Goal: Find specific page/section: Find specific page/section

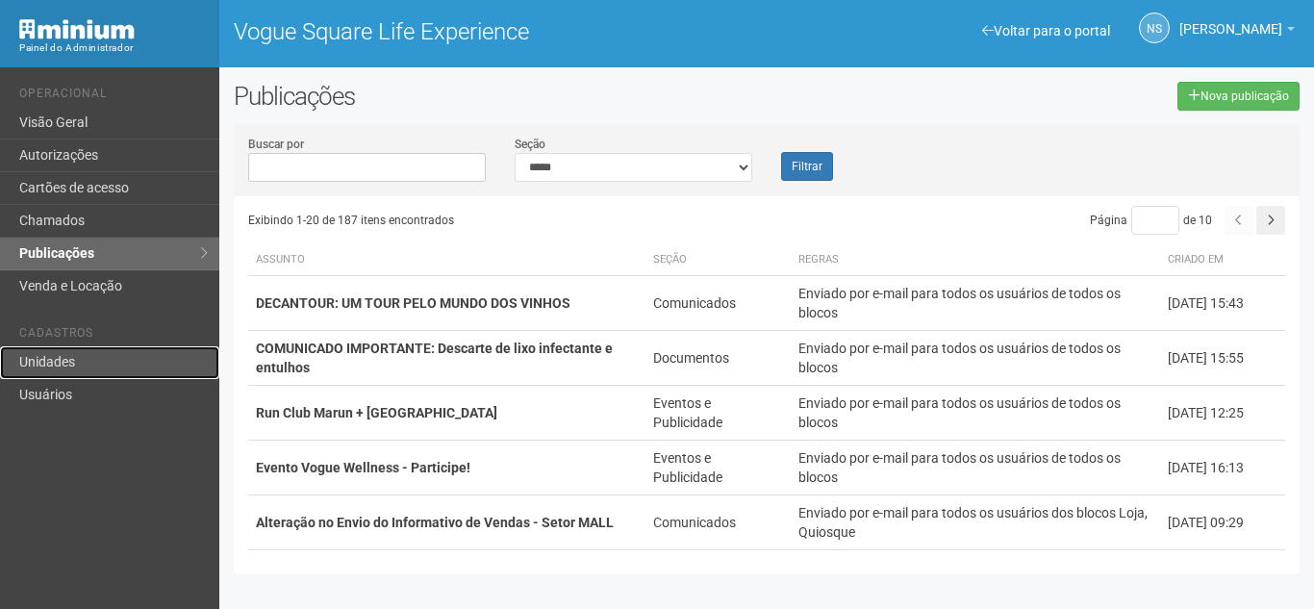
click at [92, 353] on link "Unidades" at bounding box center [109, 362] width 219 height 33
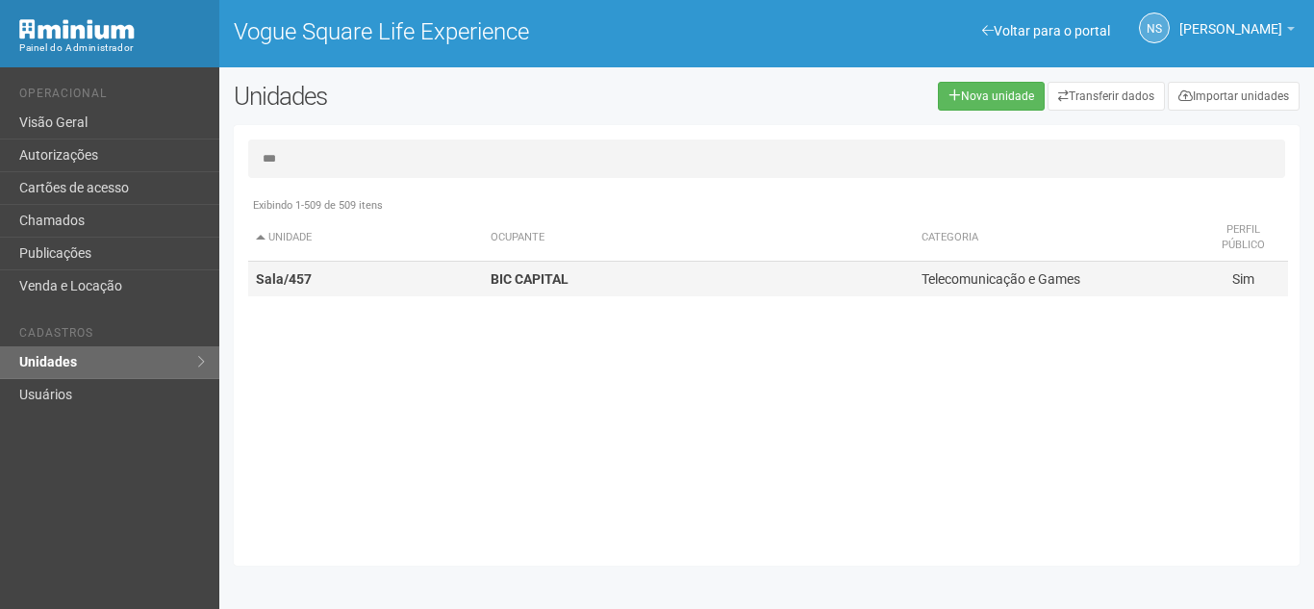
click at [599, 273] on td "BIC CAPITAL" at bounding box center [698, 280] width 431 height 36
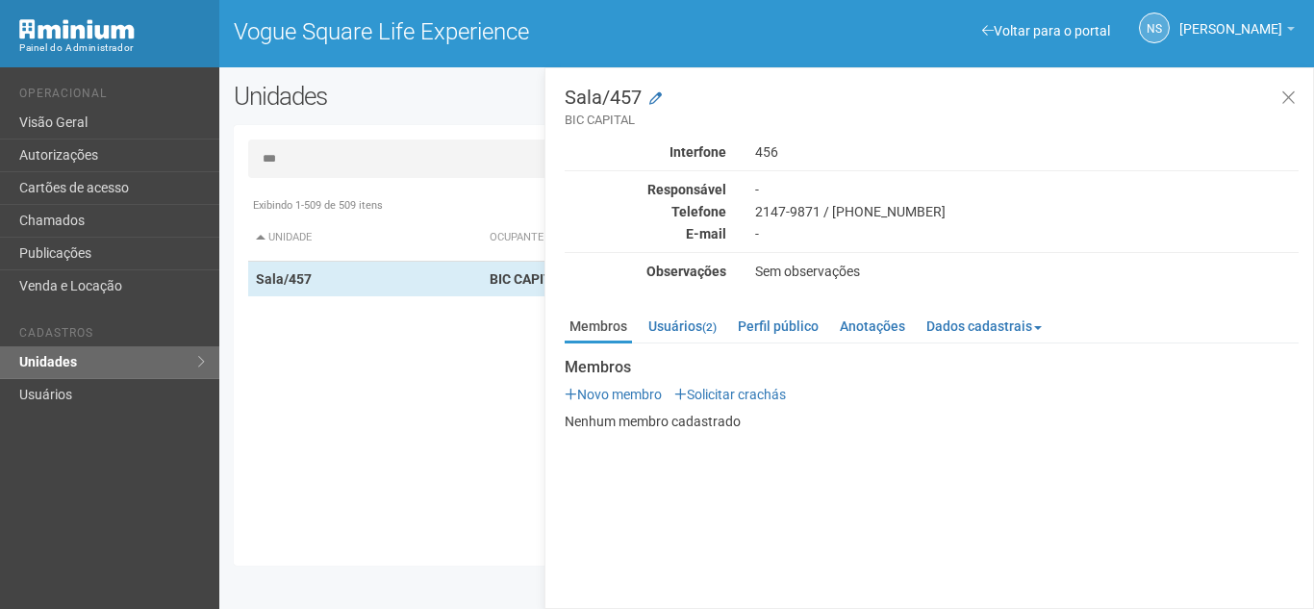
click at [332, 155] on input "***" at bounding box center [766, 159] width 1037 height 38
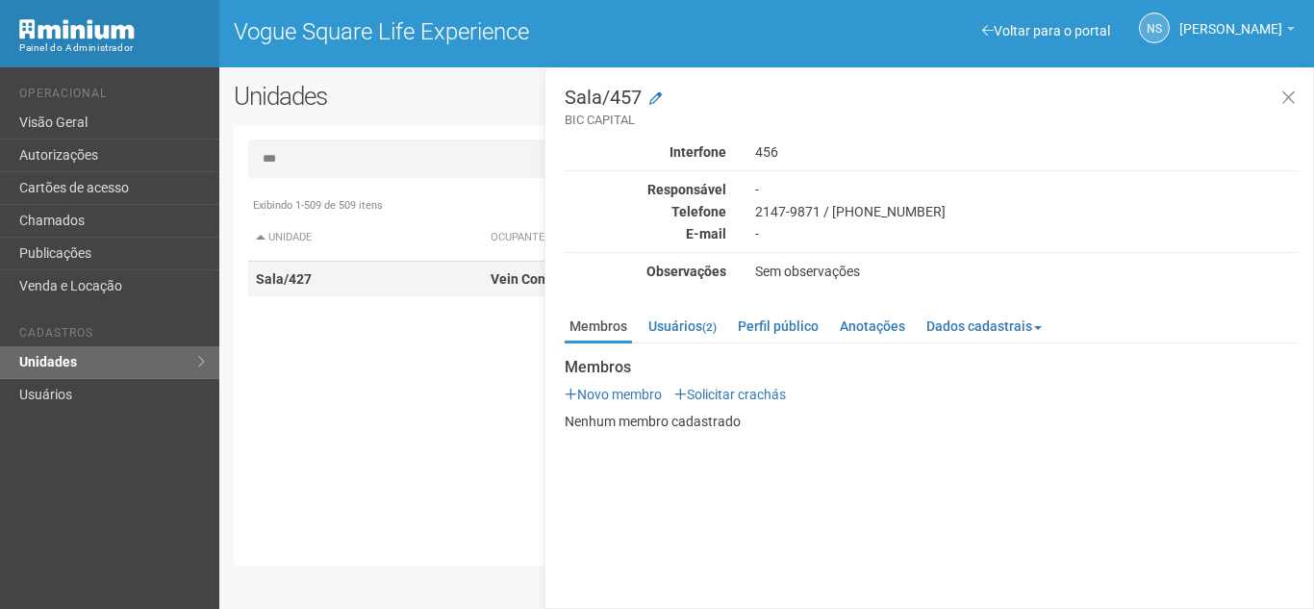
type input "***"
click at [432, 268] on td "Sala/427" at bounding box center [365, 280] width 235 height 36
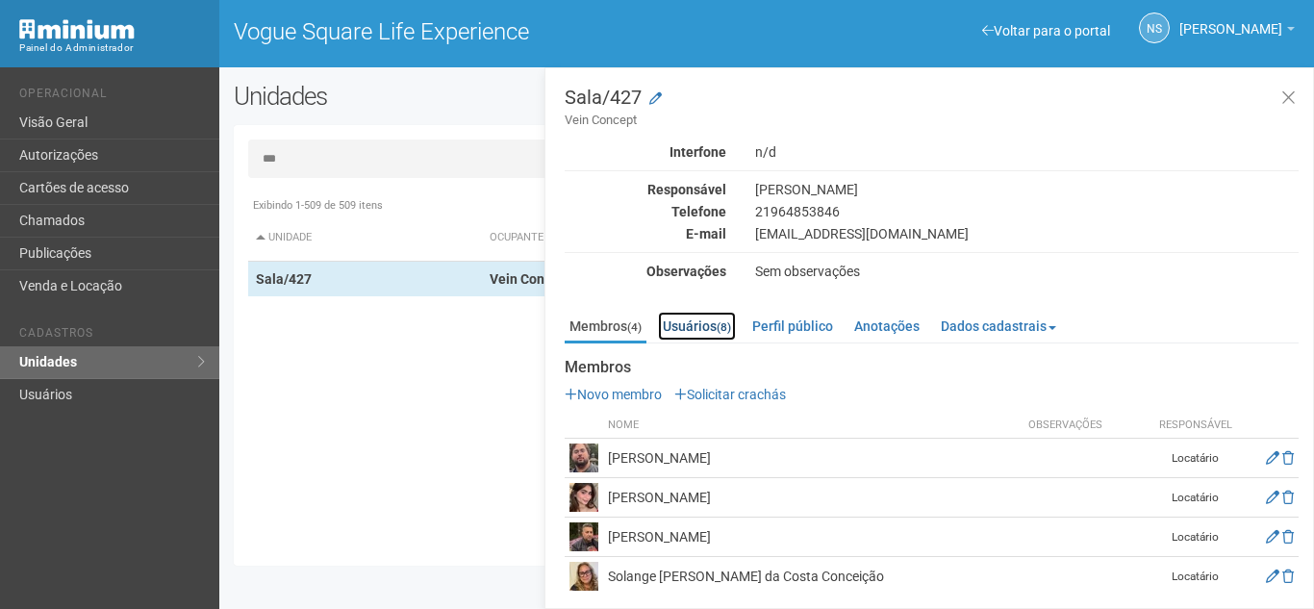
click at [676, 341] on link "Usuários (8)" at bounding box center [697, 326] width 78 height 29
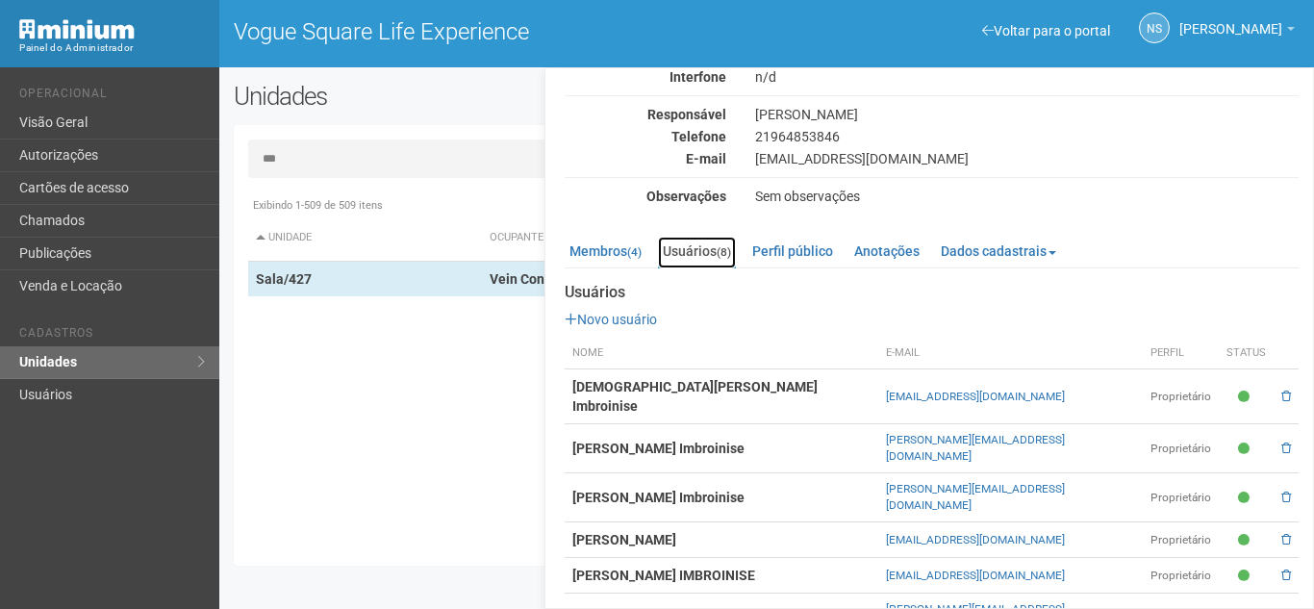
scroll to position [140, 0]
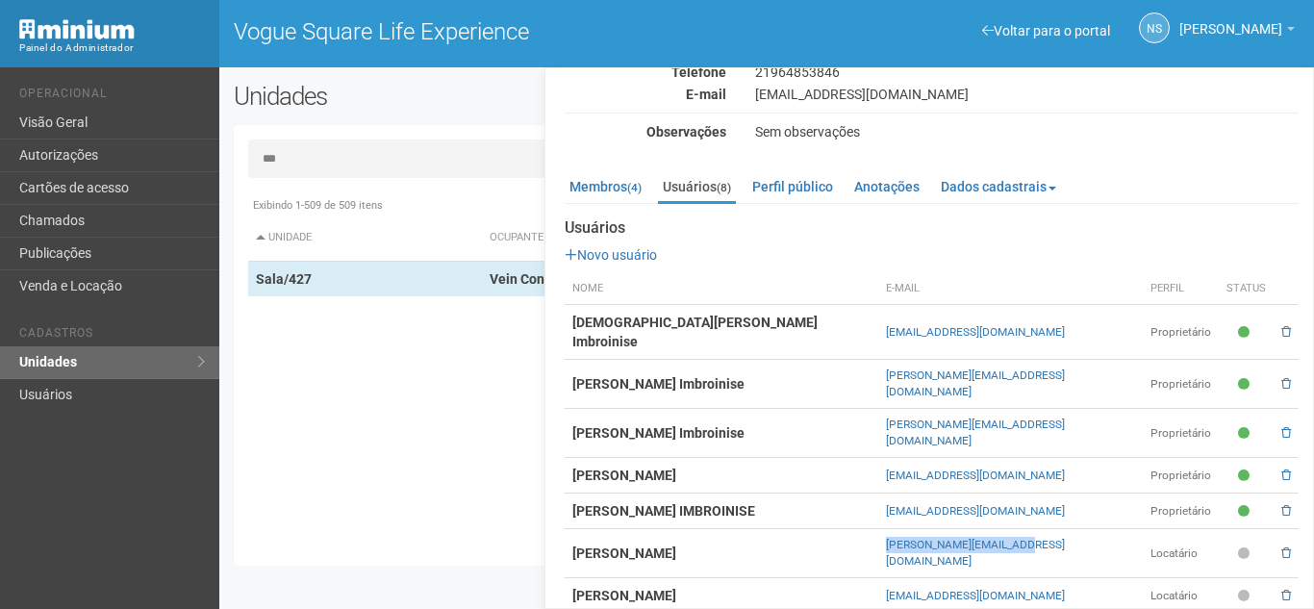
drag, startPoint x: 866, startPoint y: 502, endPoint x: 1072, endPoint y: 502, distance: 205.9
click at [1072, 529] on tr "DEREK PEDRO DA COSTA CONCEIÇÃO derek_pedro@hotmail.com Locatário" at bounding box center [932, 553] width 734 height 49
copy tr "[PERSON_NAME][EMAIL_ADDRESS][DOMAIN_NAME]"
drag, startPoint x: 60, startPoint y: 393, endPoint x: 85, endPoint y: 362, distance: 40.4
click at [61, 393] on link "Usuários" at bounding box center [109, 395] width 219 height 32
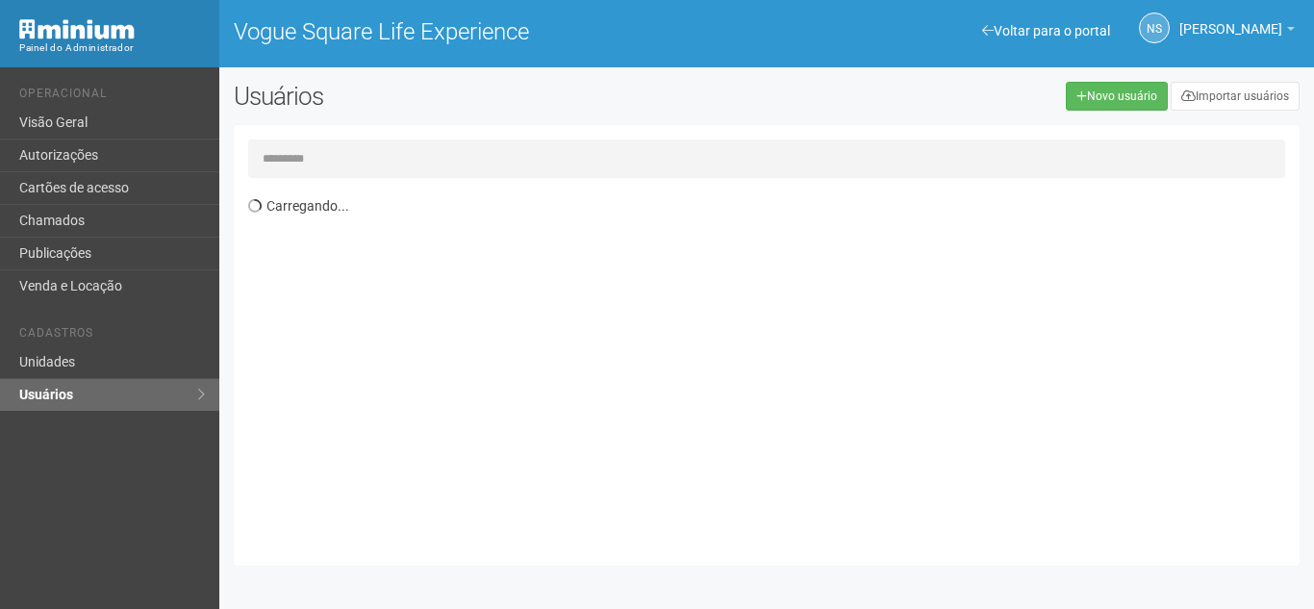
click at [374, 159] on input "text" at bounding box center [766, 159] width 1037 height 38
click at [287, 158] on input "**********" at bounding box center [766, 159] width 1037 height 38
type input "**********"
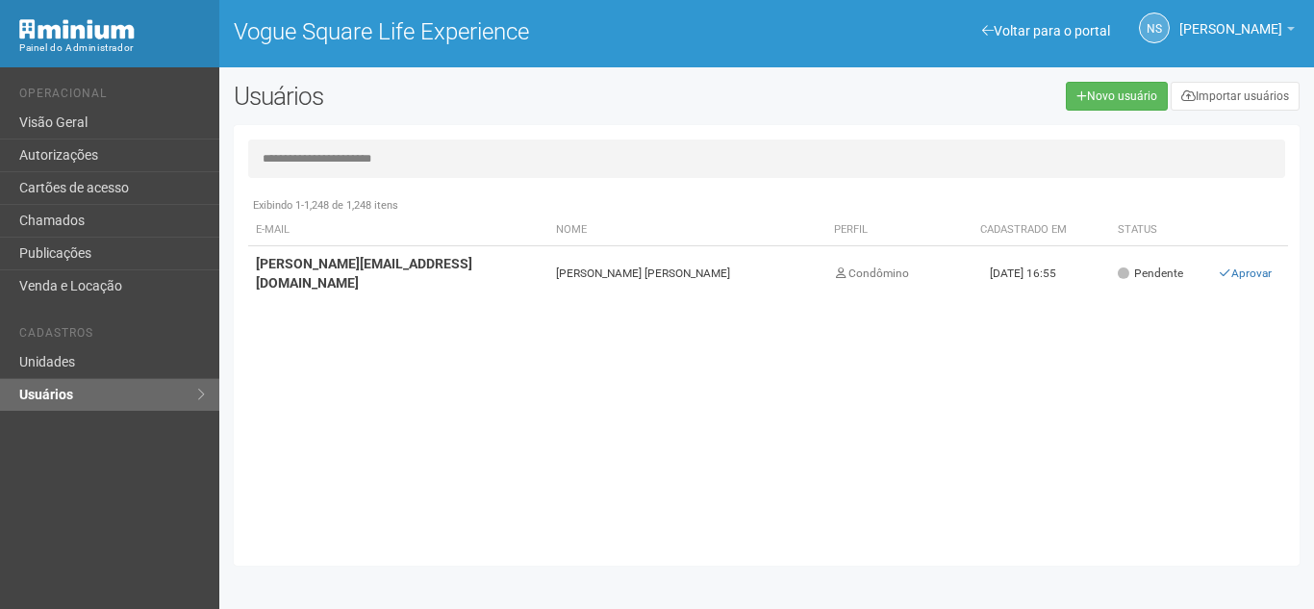
click at [684, 259] on td "[PERSON_NAME] [PERSON_NAME]" at bounding box center [687, 273] width 278 height 55
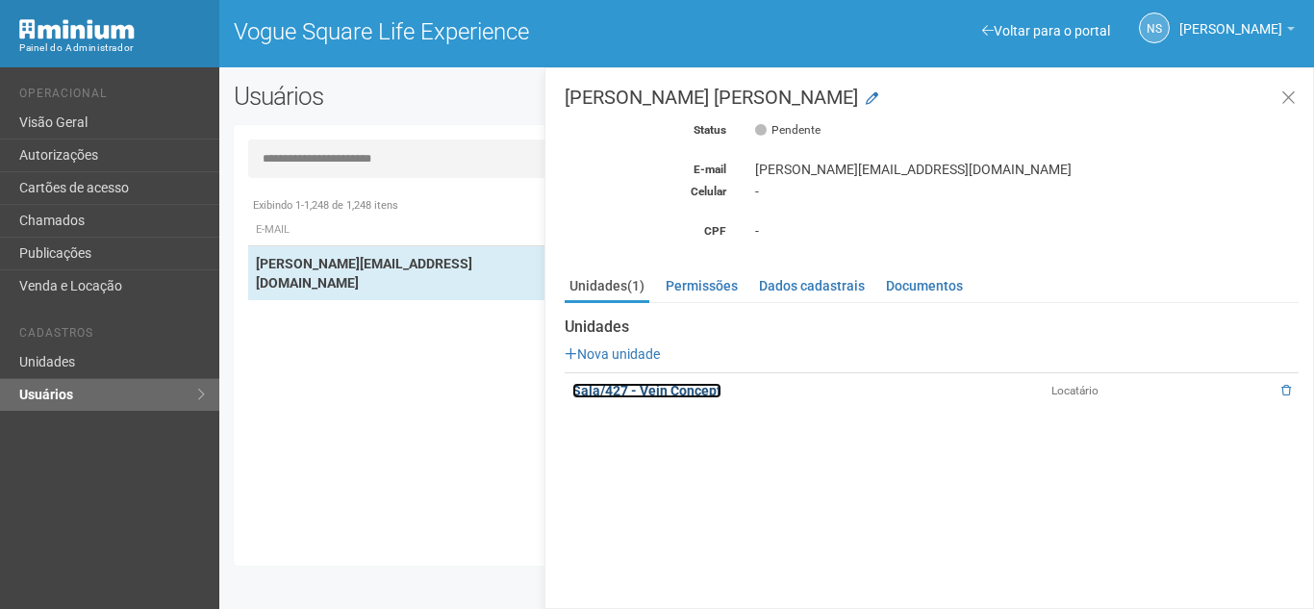
click at [653, 389] on link "Sala/427 - Vein Concept" at bounding box center [646, 390] width 149 height 15
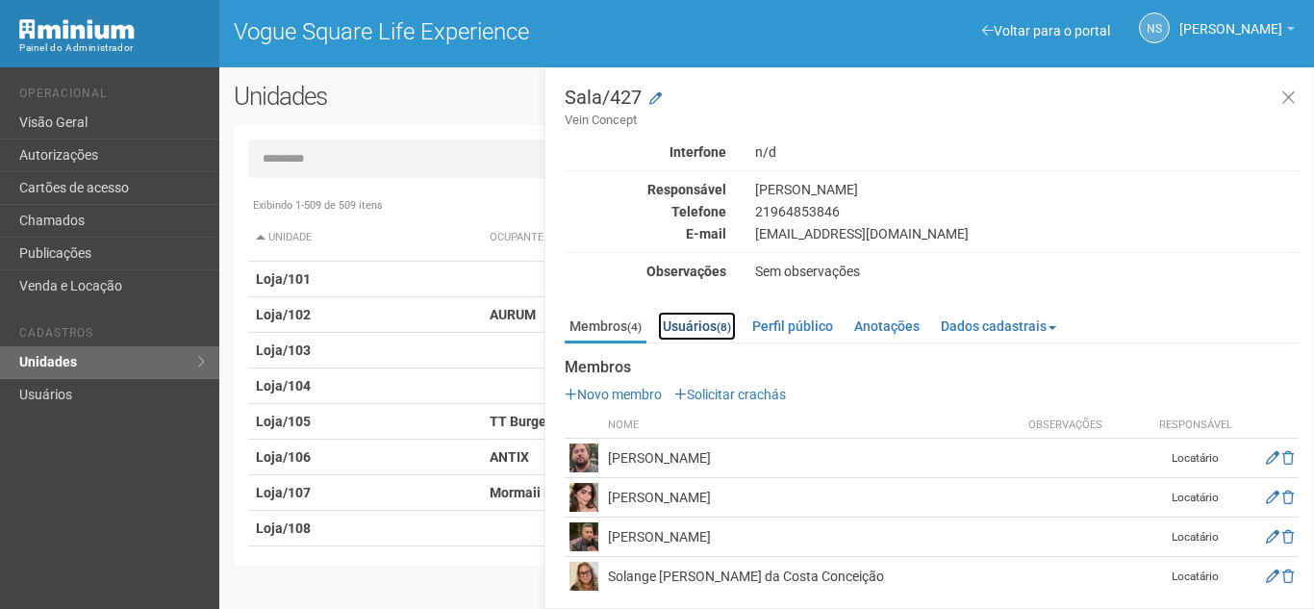
click at [706, 327] on link "Usuários (8)" at bounding box center [697, 326] width 78 height 29
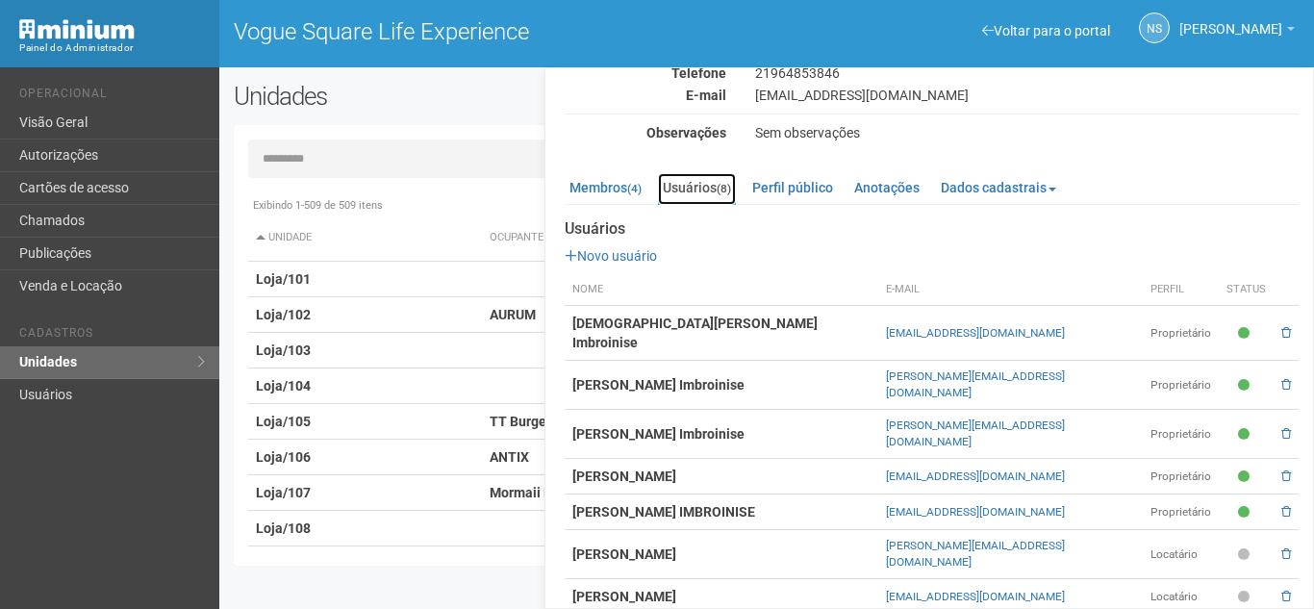
scroll to position [140, 0]
drag, startPoint x: 919, startPoint y: 538, endPoint x: 1055, endPoint y: 544, distance: 136.7
click at [1055, 578] on tr "NELSON LUIZ GOMES CONCEIÇÃO nluizconceicao@gmail.com Locatário" at bounding box center [932, 596] width 734 height 36
copy tr "[EMAIL_ADDRESS][DOMAIN_NAME]"
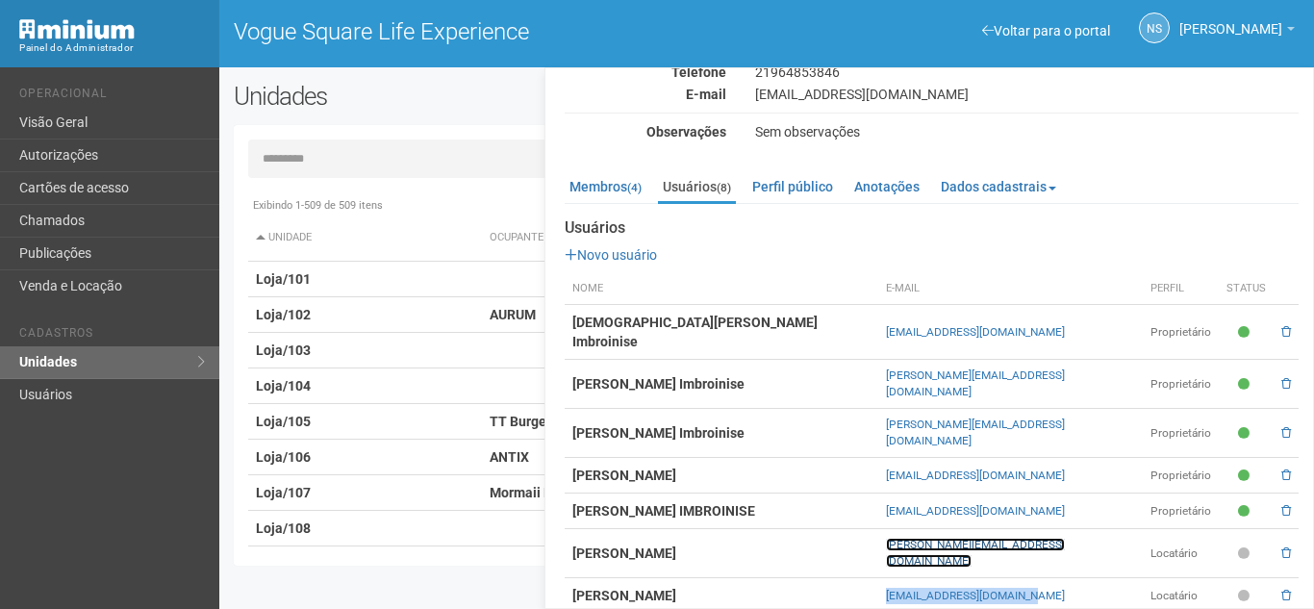
click at [950, 538] on link "[PERSON_NAME][EMAIL_ADDRESS][DOMAIN_NAME]" at bounding box center [975, 553] width 179 height 30
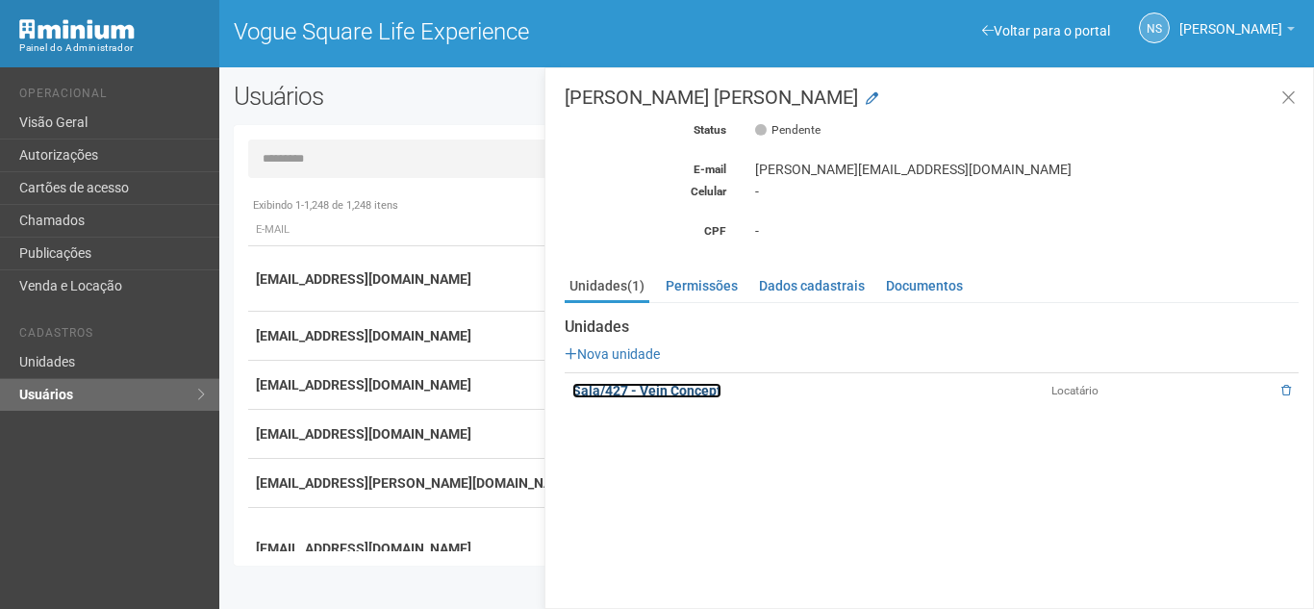
click at [689, 393] on link "Sala/427 - Vein Concept" at bounding box center [646, 390] width 149 height 15
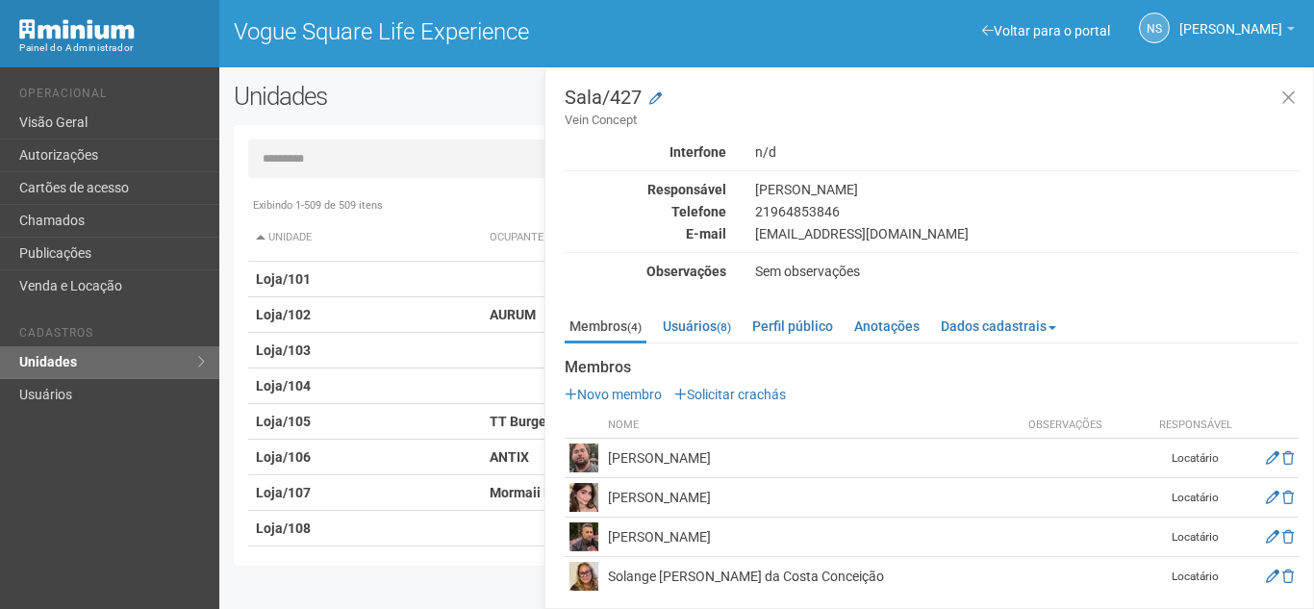
scroll to position [7, 0]
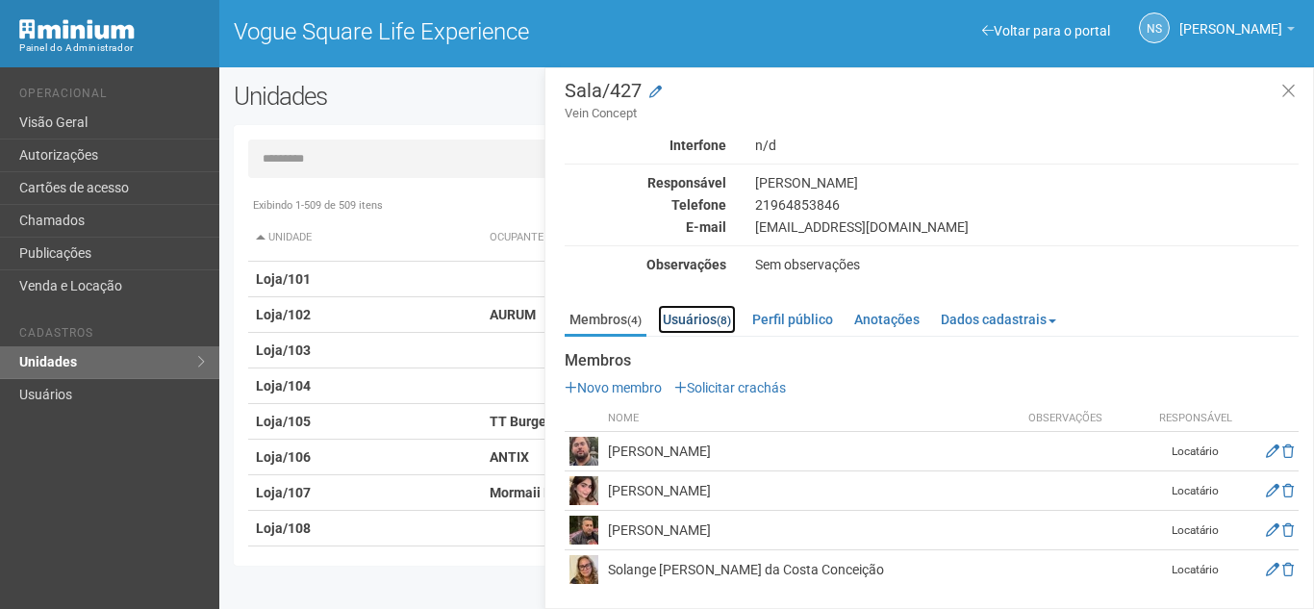
click at [708, 307] on link "Usuários (8)" at bounding box center [697, 319] width 78 height 29
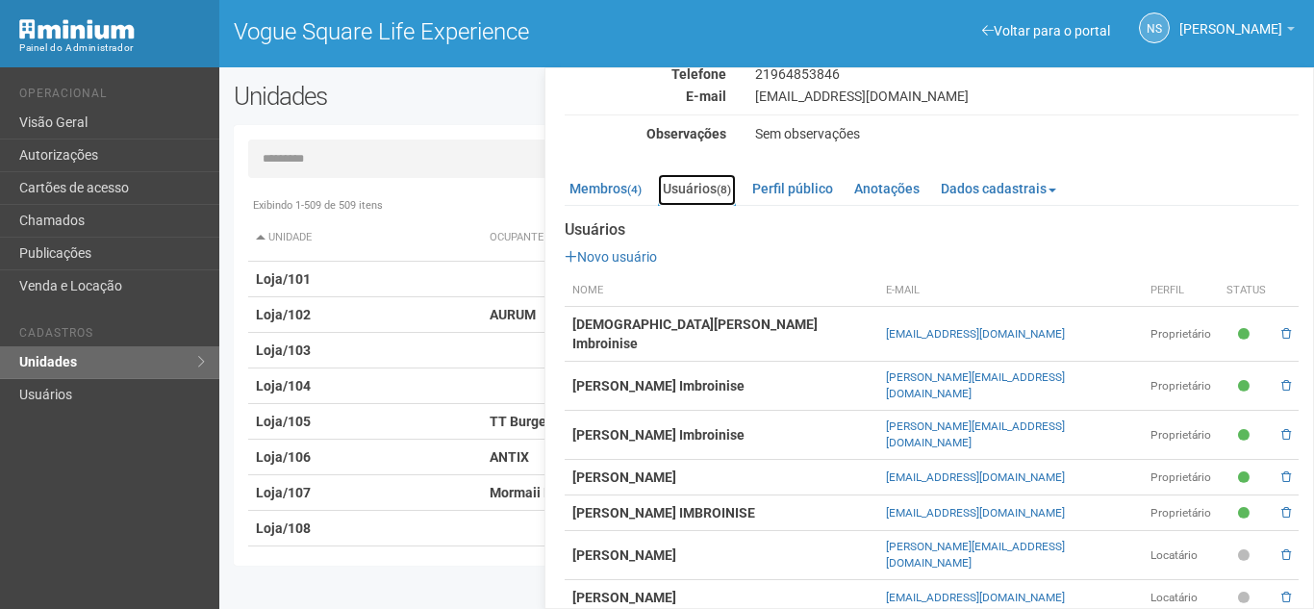
scroll to position [140, 0]
drag, startPoint x: 900, startPoint y: 569, endPoint x: 1064, endPoint y: 570, distance: 164.5
copy link "solangederek@gmail.com"
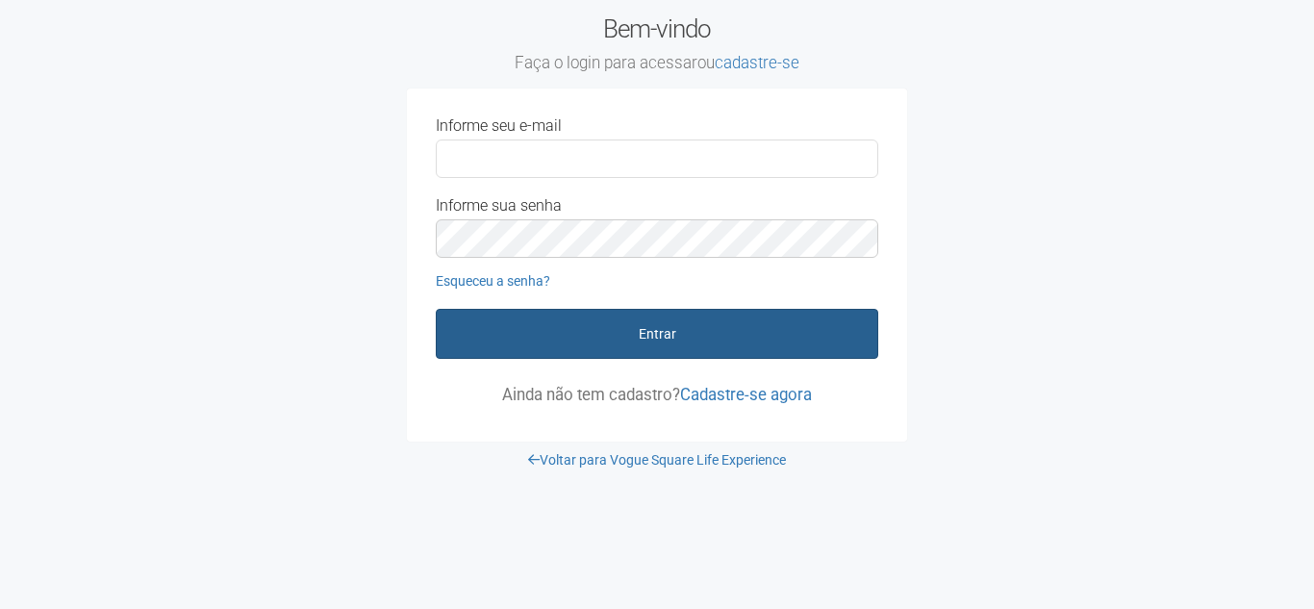
type input "**********"
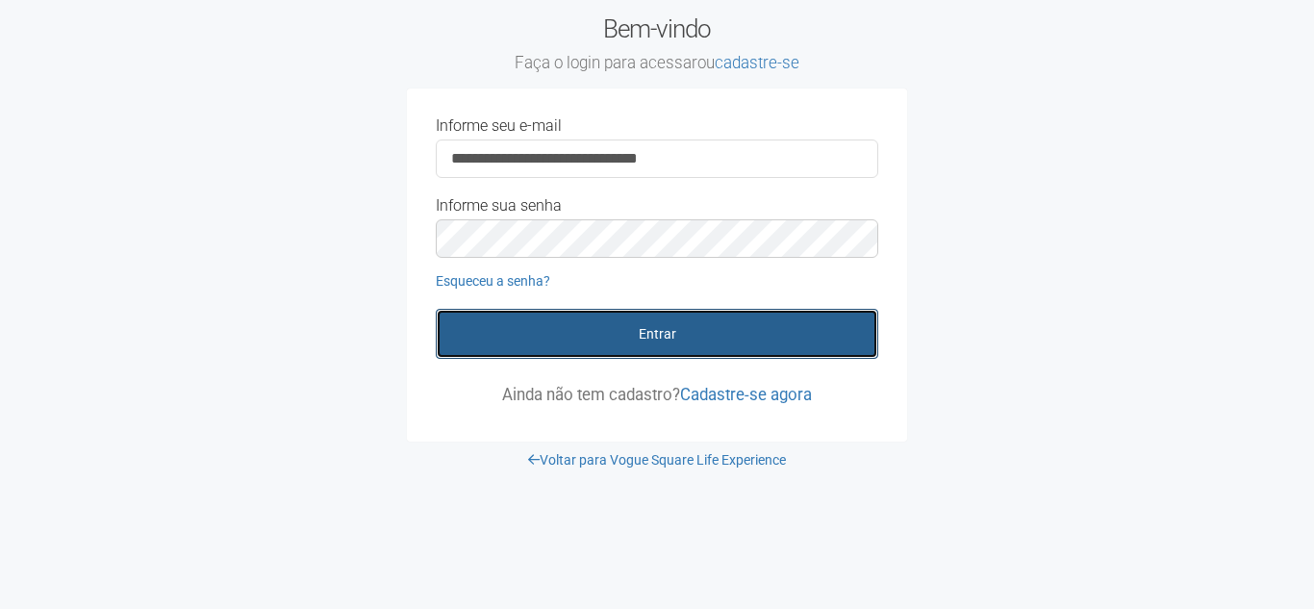
drag, startPoint x: 568, startPoint y: 331, endPoint x: 253, endPoint y: 474, distance: 345.7
click at [256, 497] on body "**********" at bounding box center [657, 304] width 1314 height 609
